Goal: Task Accomplishment & Management: Complete application form

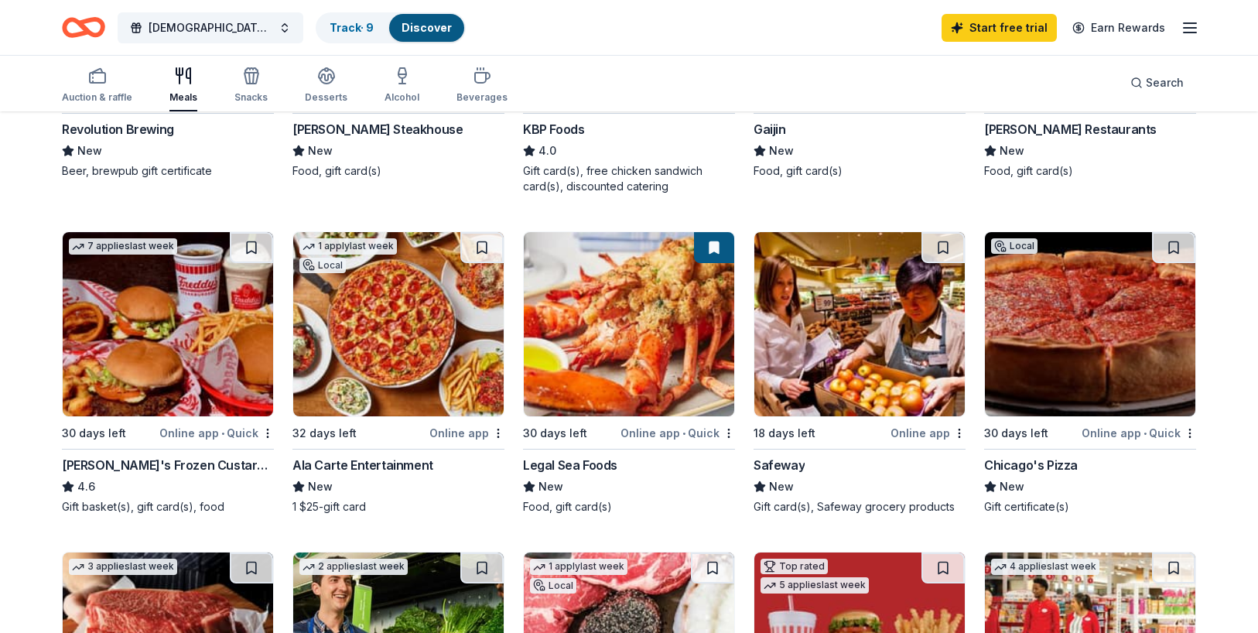
scroll to position [387, 0]
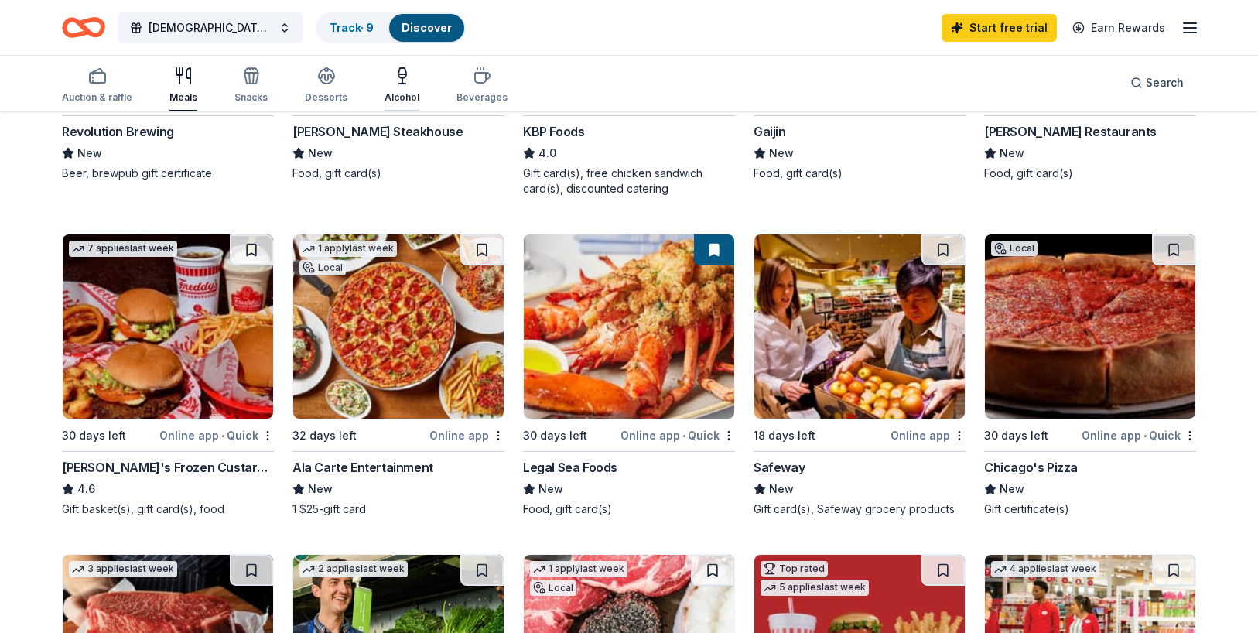
click at [403, 89] on div "Alcohol" at bounding box center [402, 85] width 35 height 37
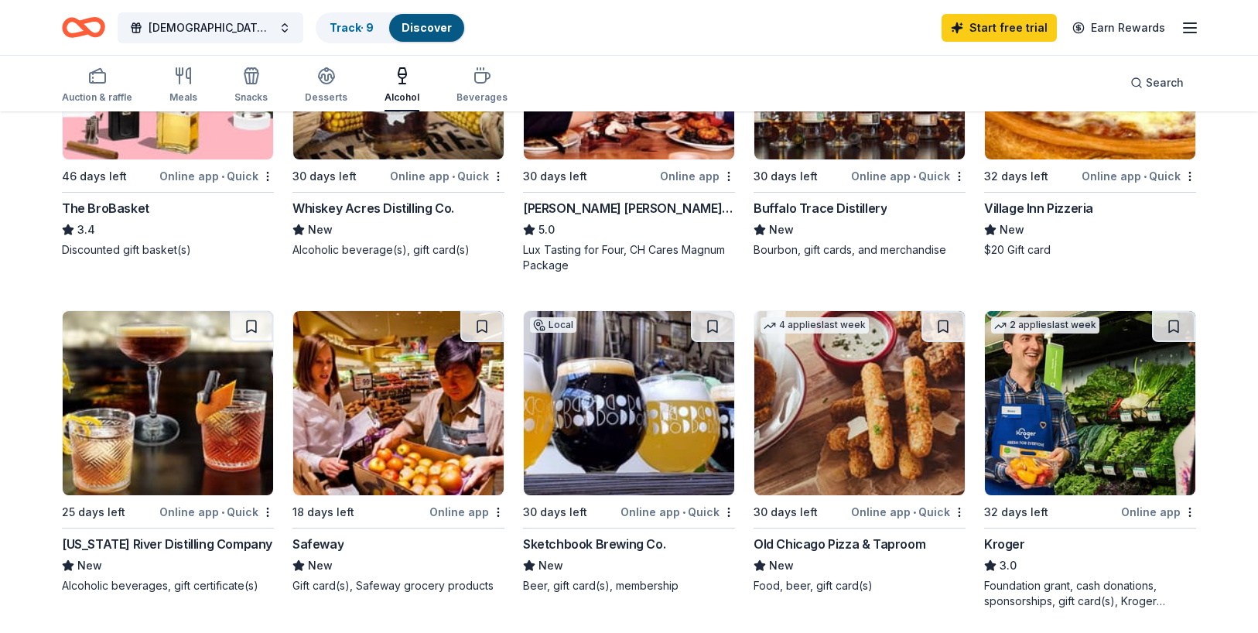
scroll to position [619, 0]
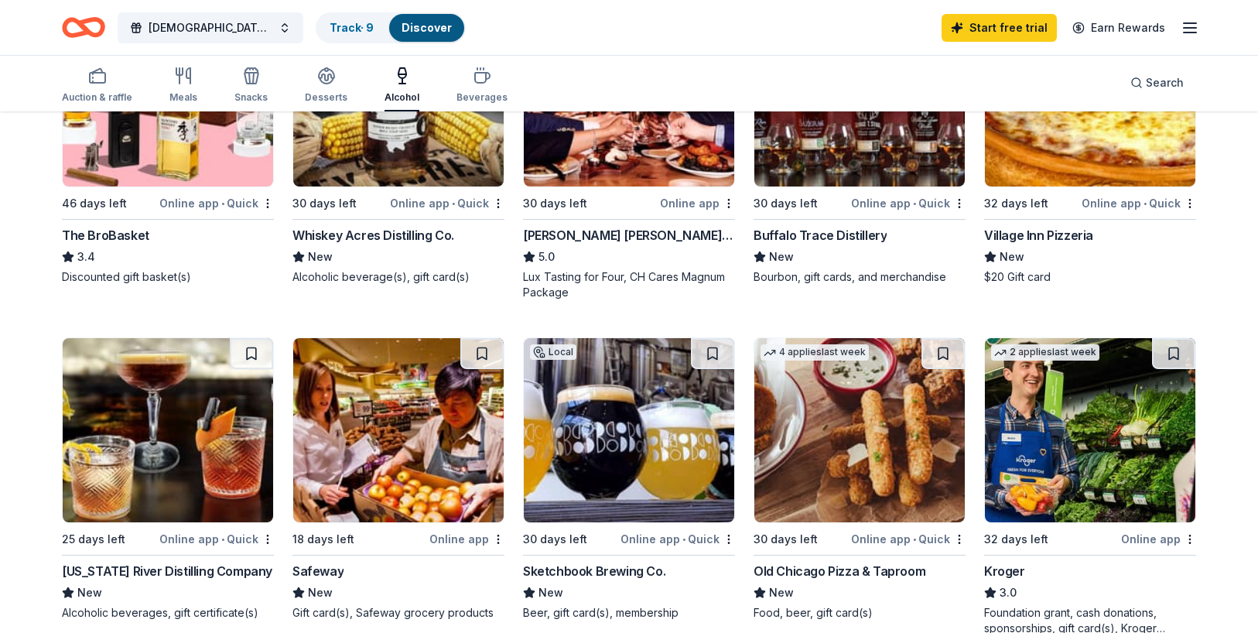
click at [411, 233] on div "Whiskey Acres Distilling Co." at bounding box center [373, 235] width 162 height 19
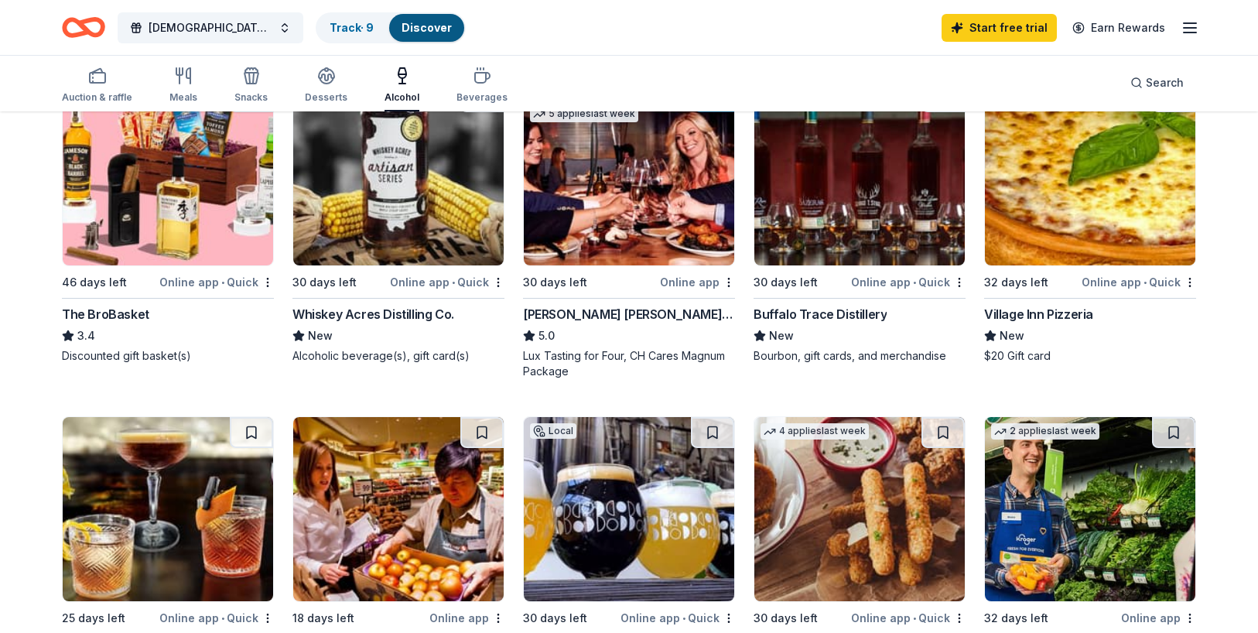
scroll to position [309, 0]
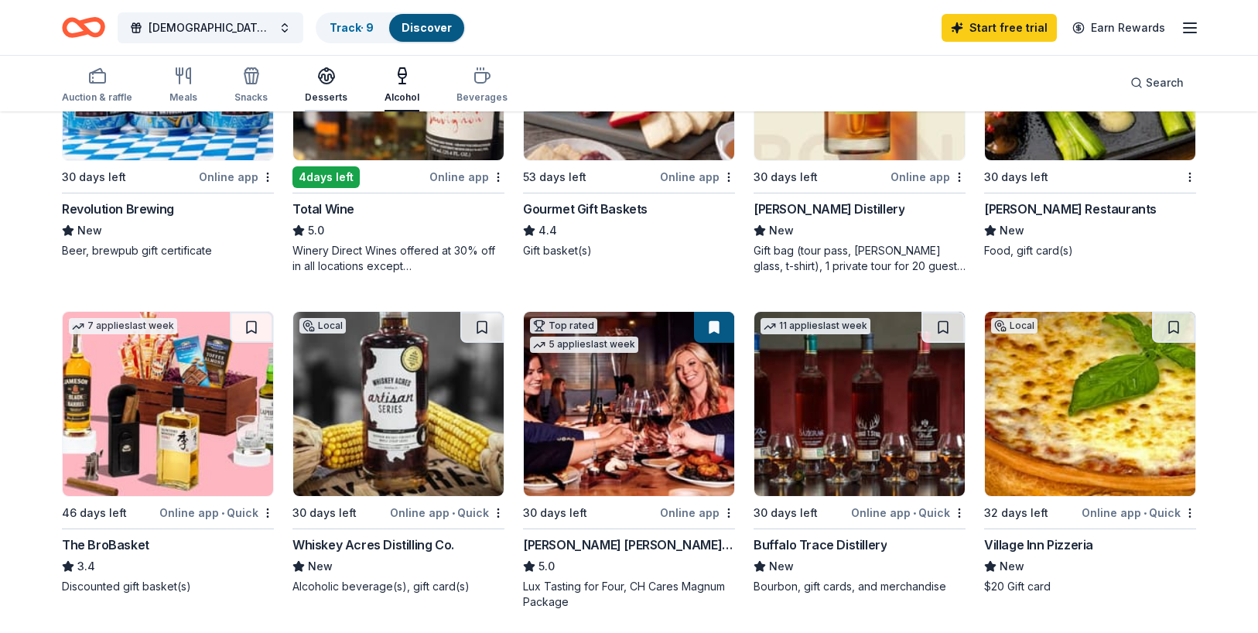
click at [326, 77] on icon "button" at bounding box center [326, 76] width 19 height 19
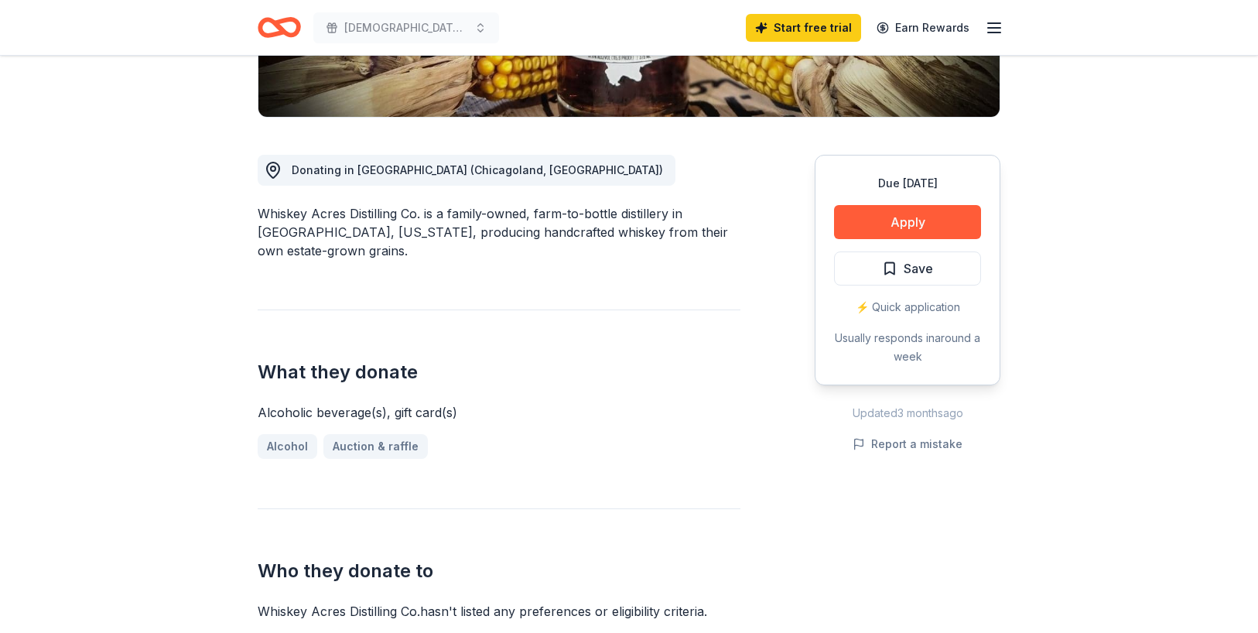
scroll to position [387, 0]
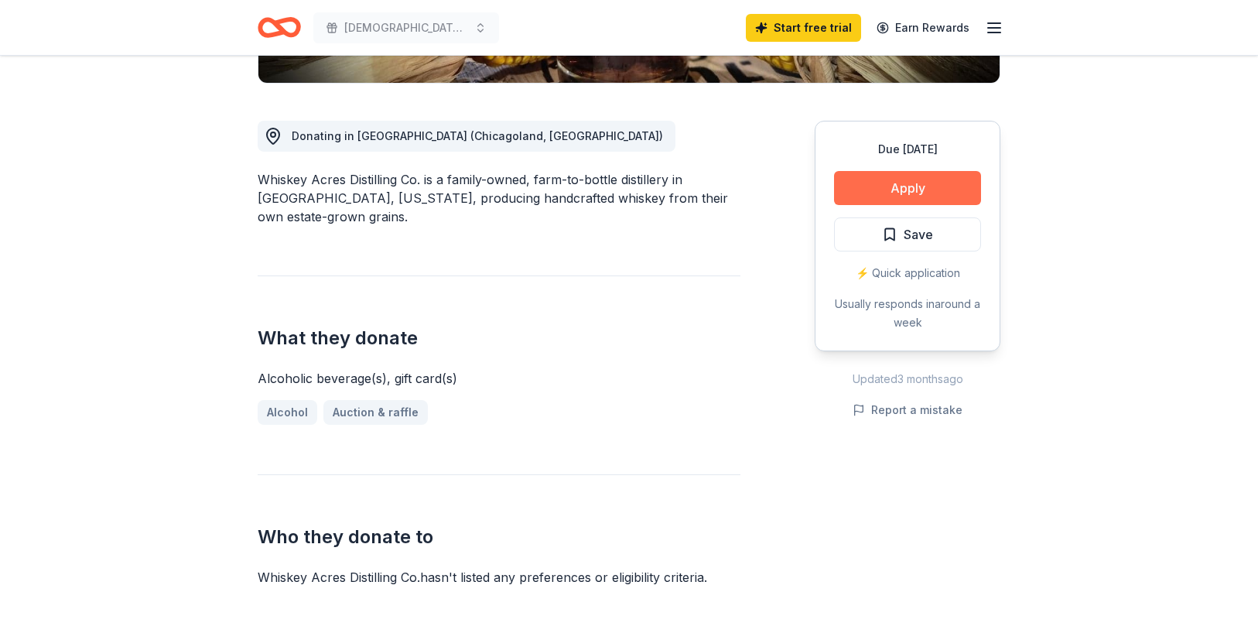
click at [894, 193] on button "Apply" at bounding box center [907, 188] width 147 height 34
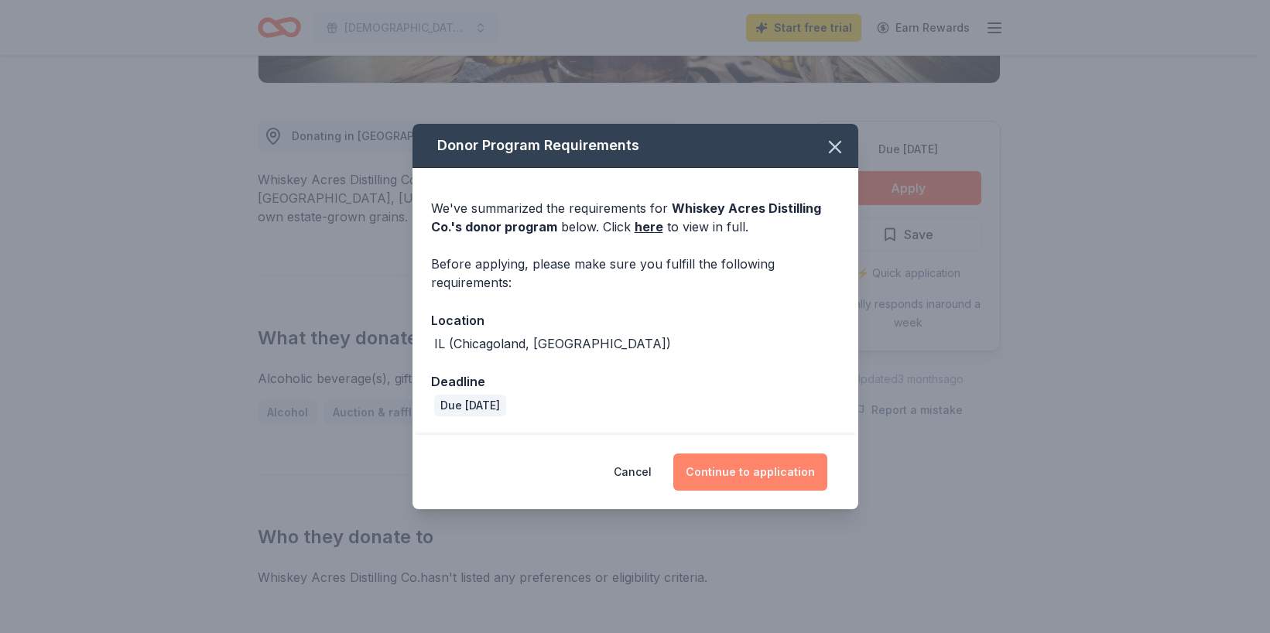
click at [768, 469] on button "Continue to application" at bounding box center [750, 471] width 154 height 37
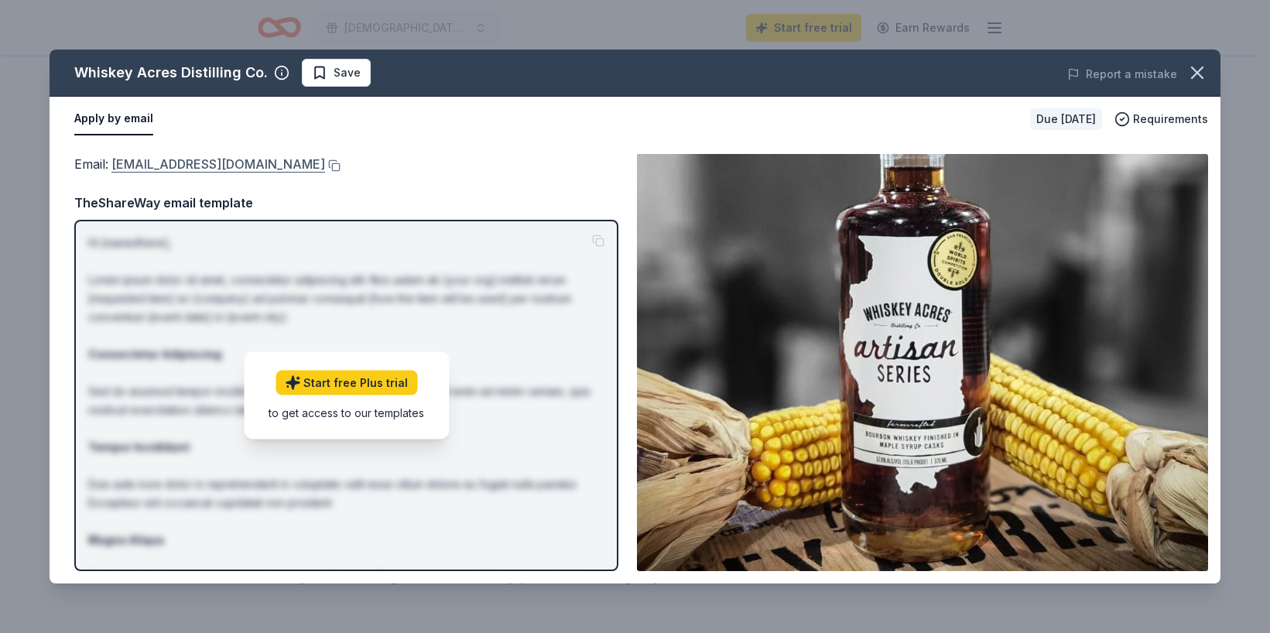
drag, startPoint x: 263, startPoint y: 168, endPoint x: 193, endPoint y: 166, distance: 70.4
click at [1196, 68] on icon "button" at bounding box center [1197, 73] width 22 height 22
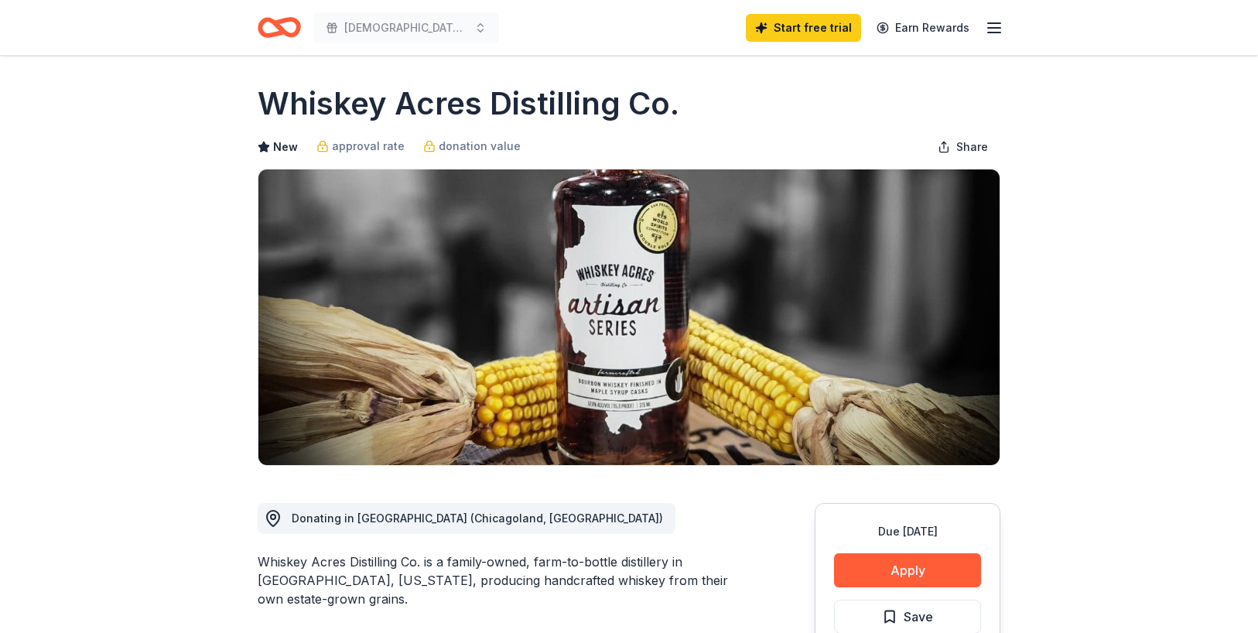
scroll to position [0, 0]
